Goal: Book appointment/travel/reservation

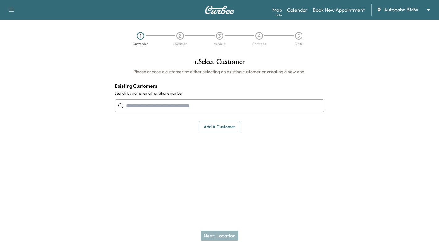
click at [305, 10] on link "Calendar" at bounding box center [297, 9] width 21 height 7
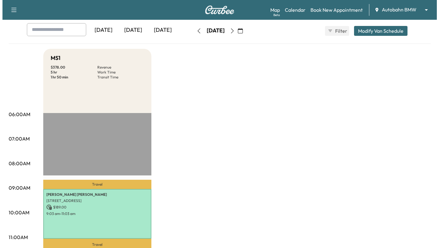
scroll to position [93, 0]
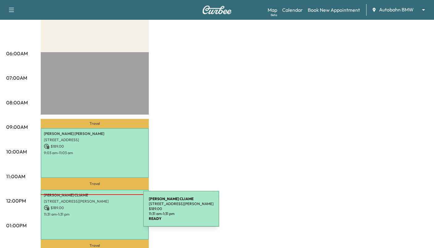
click at [97, 212] on p "11:31 am - 1:31 pm" at bounding box center [95, 214] width 102 height 5
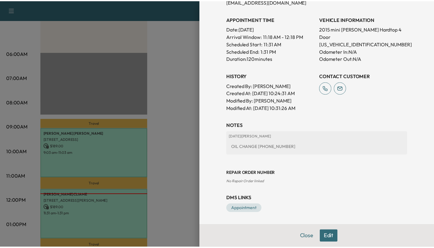
scroll to position [68, 0]
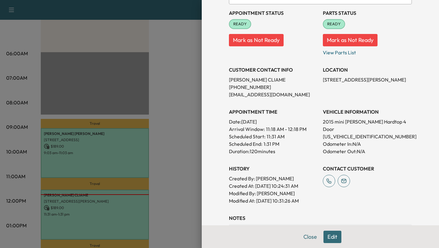
click at [357, 133] on p "[US_VEHICLE_IDENTIFICATION_NUMBER]" at bounding box center [367, 136] width 89 height 7
copy p "[US_VEHICLE_IDENTIFICATION_NUMBER]"
click at [302, 240] on button "Close" at bounding box center [310, 237] width 22 height 12
